Goal: Transaction & Acquisition: Book appointment/travel/reservation

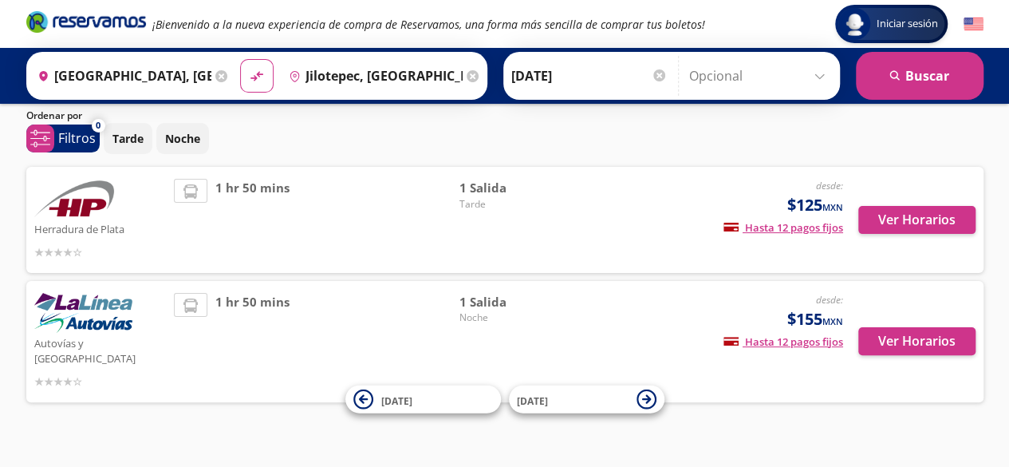
scroll to position [57, 0]
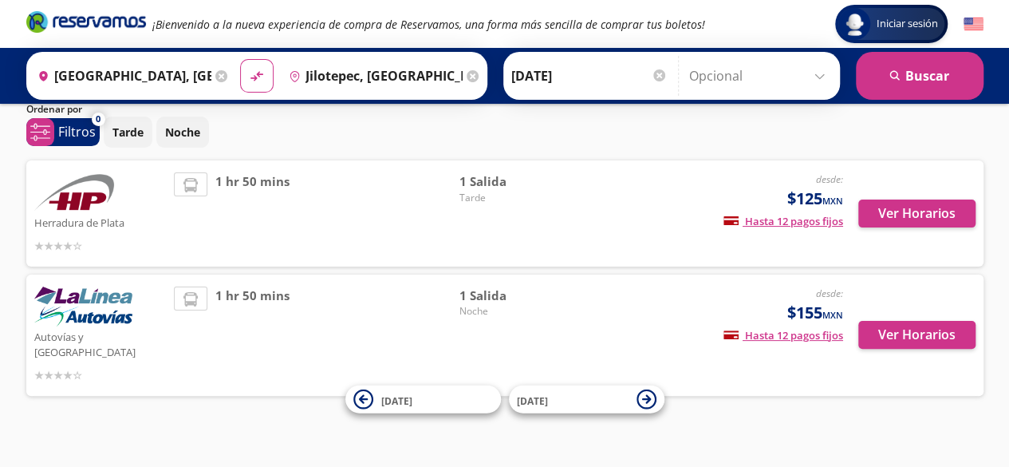
click at [469, 310] on span "Noche" at bounding box center [515, 311] width 112 height 14
click at [924, 333] on button "Ver Horarios" at bounding box center [916, 335] width 117 height 28
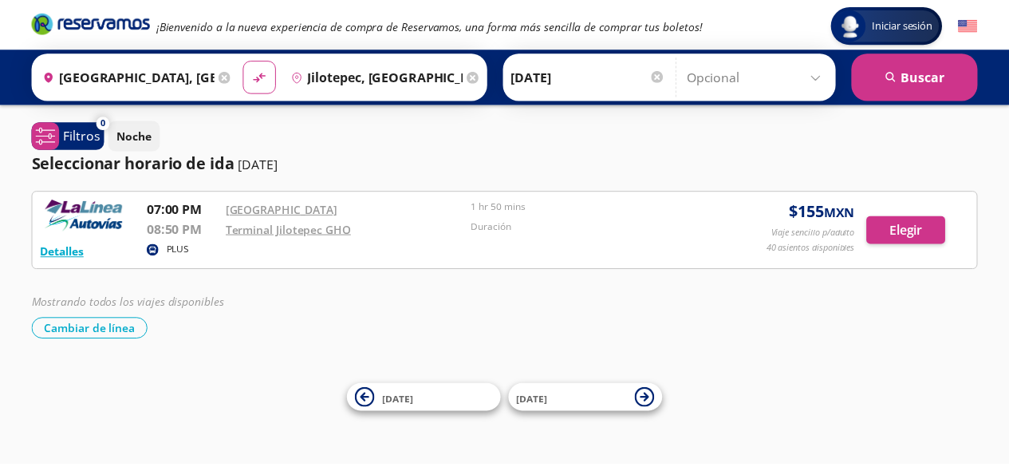
scroll to position [57, 0]
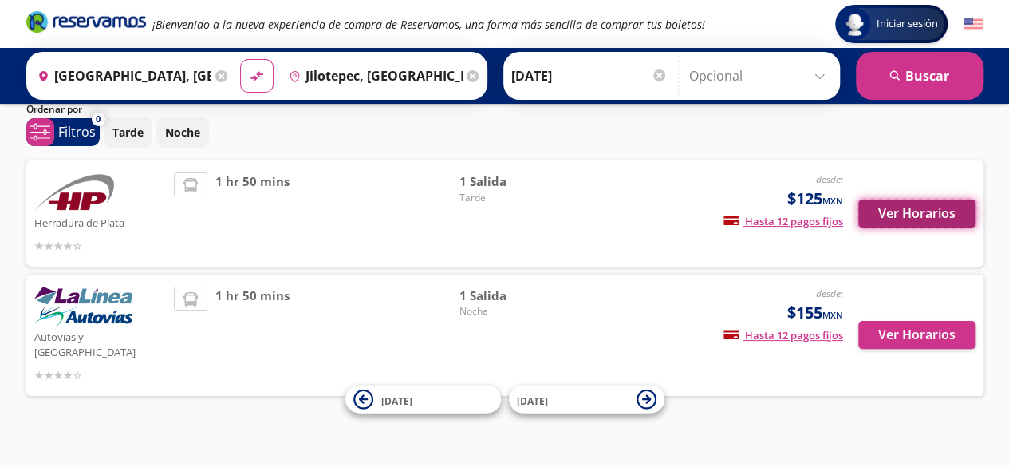
click at [909, 203] on button "Ver Horarios" at bounding box center [916, 213] width 117 height 28
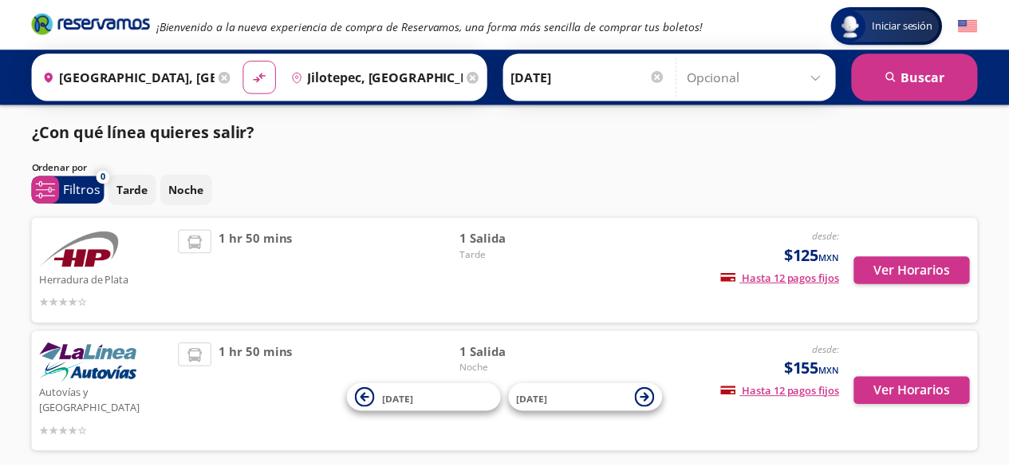
scroll to position [57, 0]
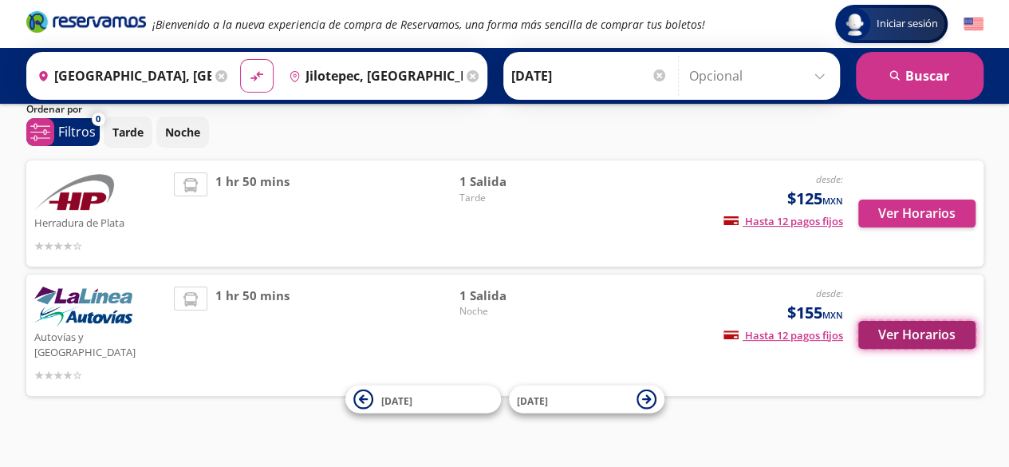
click at [917, 321] on button "Ver Horarios" at bounding box center [916, 335] width 117 height 28
